Goal: Find specific page/section: Find specific page/section

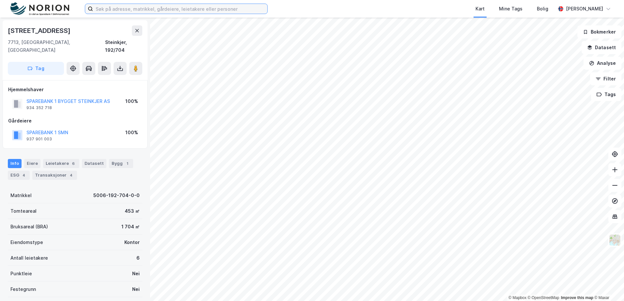
click at [147, 11] on input at bounding box center [180, 9] width 174 height 10
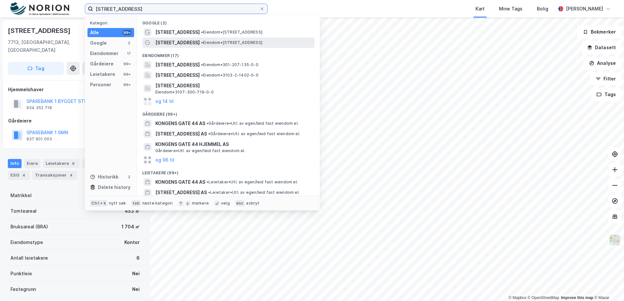
type input "kongens gate 4"
click at [173, 41] on span "Kongens gate 4" at bounding box center [177, 43] width 44 height 8
